Goal: Check status: Check status

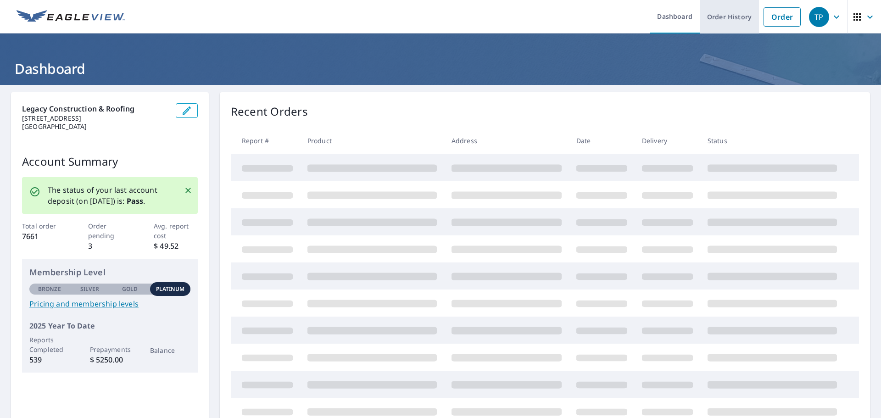
click at [709, 20] on link "Order History" at bounding box center [729, 17] width 59 height 34
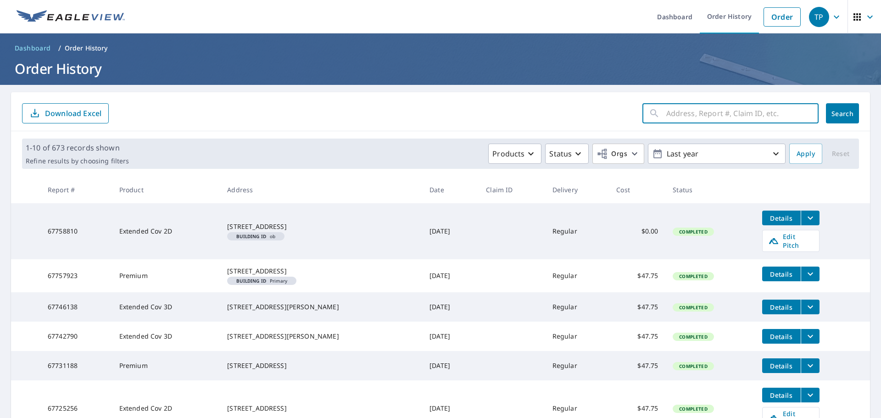
click at [745, 120] on input "text" at bounding box center [742, 114] width 152 height 26
click at [749, 109] on input "text" at bounding box center [742, 114] width 152 height 26
type input "66785509"
click button "Search" at bounding box center [842, 113] width 33 height 20
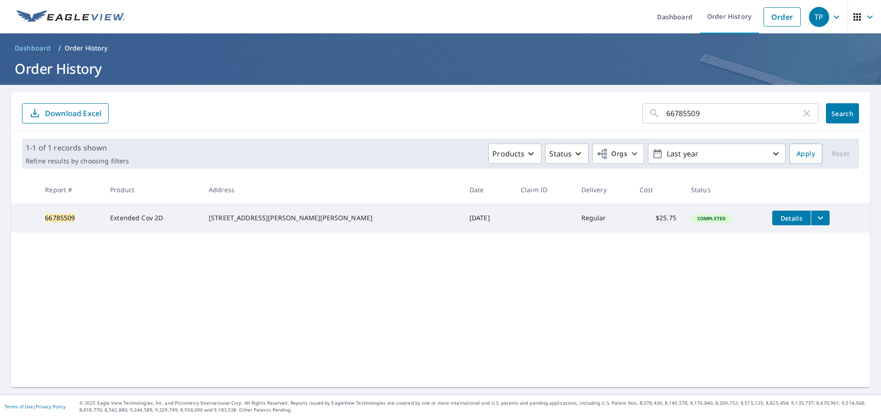
drag, startPoint x: 717, startPoint y: 98, endPoint x: 637, endPoint y: 137, distance: 89.1
click at [637, 136] on div "66785509 ​ Search Download Excel 1-1 of 1 records shown Refine results by choos…" at bounding box center [440, 239] width 859 height 295
click at [735, 113] on input "66785509" at bounding box center [733, 114] width 135 height 26
drag, startPoint x: 735, startPoint y: 113, endPoint x: 586, endPoint y: 176, distance: 161.7
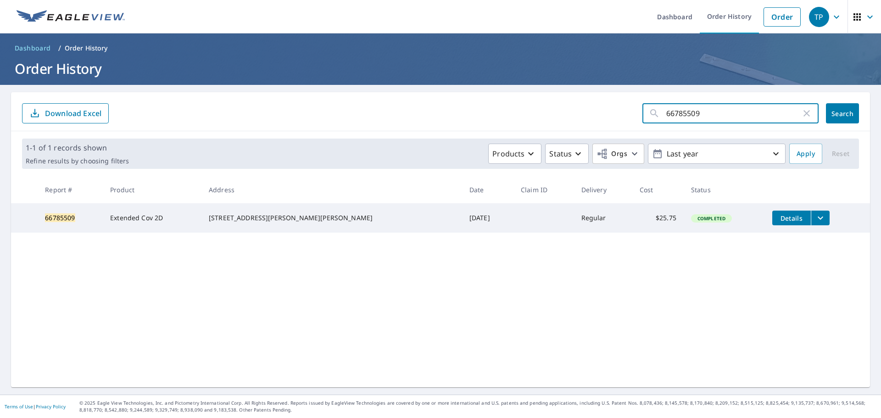
click at [408, 111] on form "66785509 ​ Search Download Excel" at bounding box center [440, 113] width 837 height 20
type input "67315002"
click button "Search" at bounding box center [842, 113] width 33 height 20
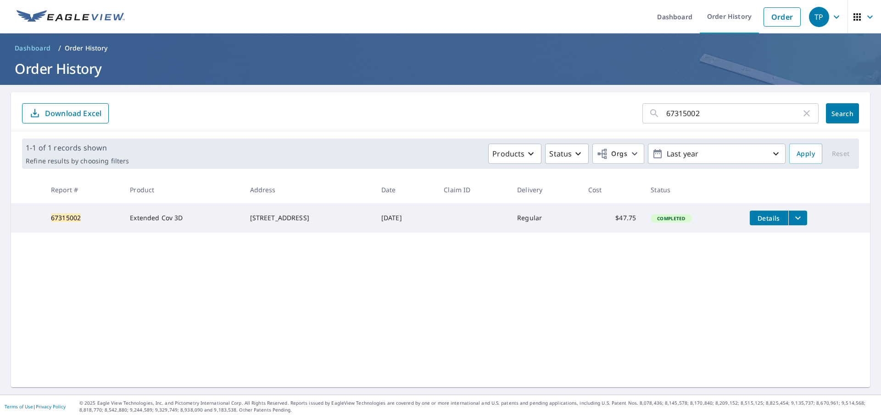
click at [439, 236] on div "67315002 ​ Search Download Excel 1-1 of 1 records shown Refine results by choos…" at bounding box center [440, 239] width 859 height 295
